Goal: Transaction & Acquisition: Purchase product/service

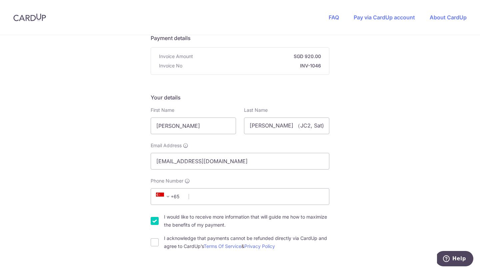
scroll to position [54, 0]
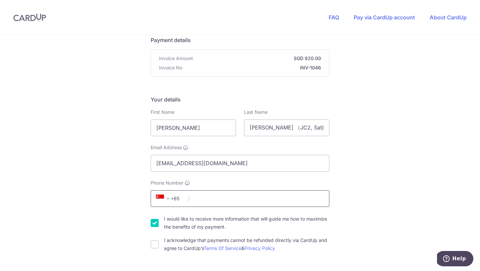
click at [220, 199] on input "Phone Number" at bounding box center [240, 198] width 179 height 17
type input "90183574"
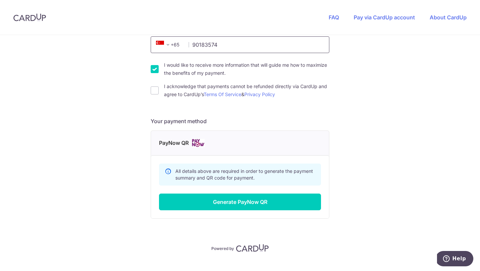
scroll to position [219, 0]
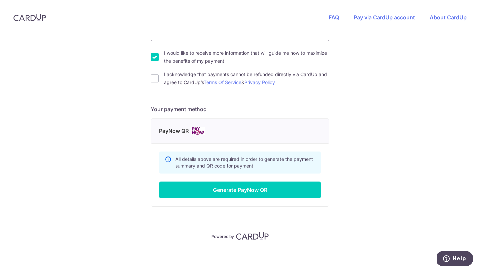
drag, startPoint x: 479, startPoint y: 168, endPoint x: 467, endPoint y: 187, distance: 22.9
click at [467, 187] on section "You are paying TWIG LEARNING CENTER PTE. LTD. TWIG LEARNING CENTER PTE. LTD. us…" at bounding box center [240, 153] width 480 height 236
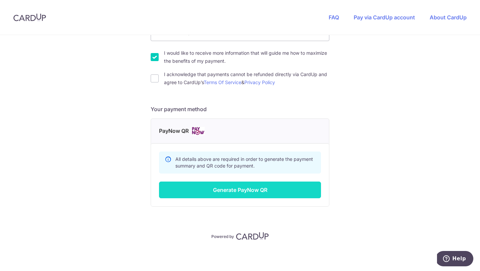
click at [247, 185] on button "Generate PayNow QR" at bounding box center [240, 189] width 162 height 17
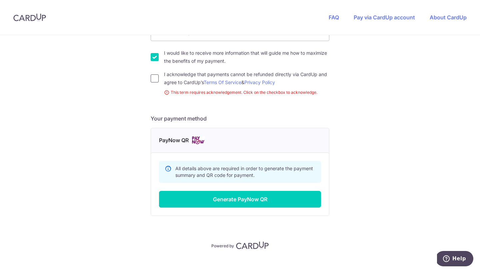
click at [154, 76] on input "I acknowledge that payments cannot be refunded directly via CardUp and agree to…" at bounding box center [155, 78] width 8 height 8
checkbox input "true"
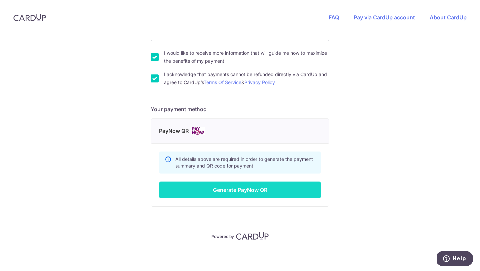
click at [216, 188] on button "Generate PayNow QR" at bounding box center [240, 189] width 162 height 17
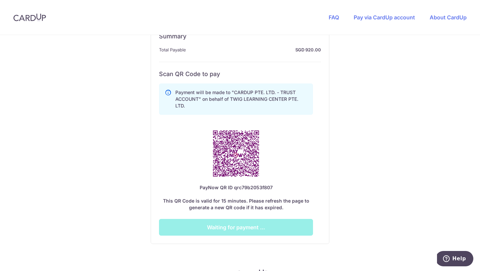
scroll to position [338, 0]
